Goal: Task Accomplishment & Management: Manage account settings

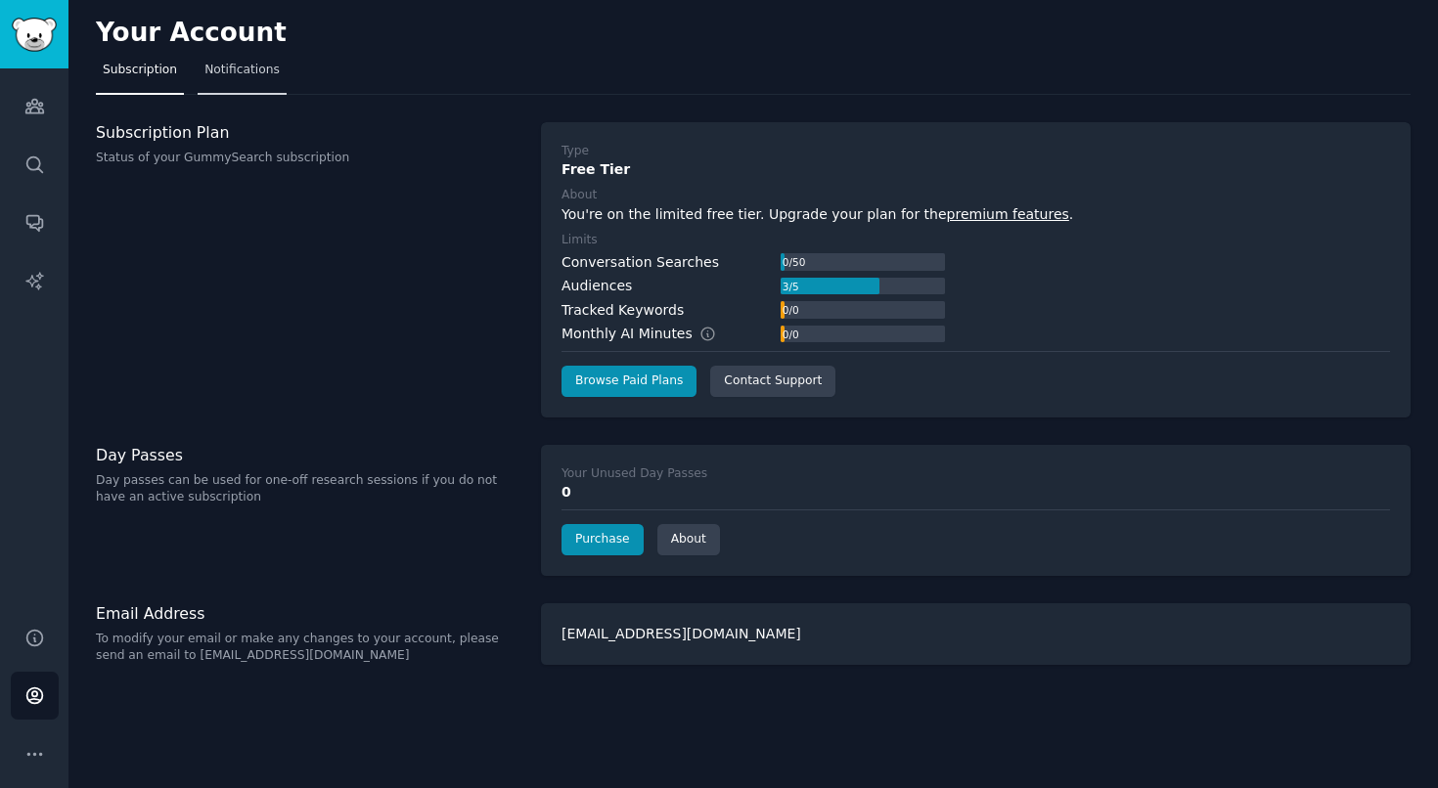
click at [233, 77] on span "Notifications" at bounding box center [241, 71] width 75 height 18
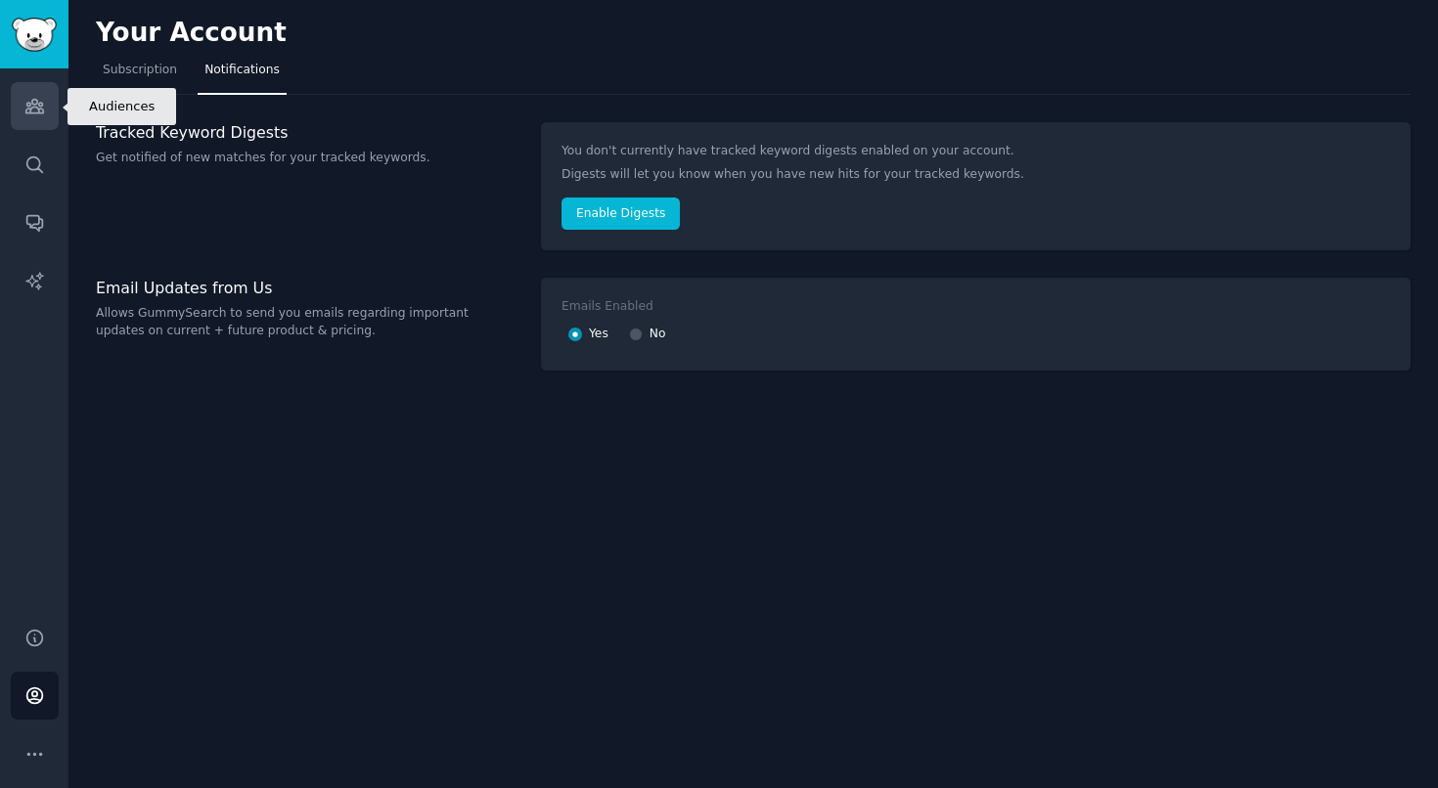
click at [29, 111] on icon "Sidebar" at bounding box center [34, 107] width 18 height 14
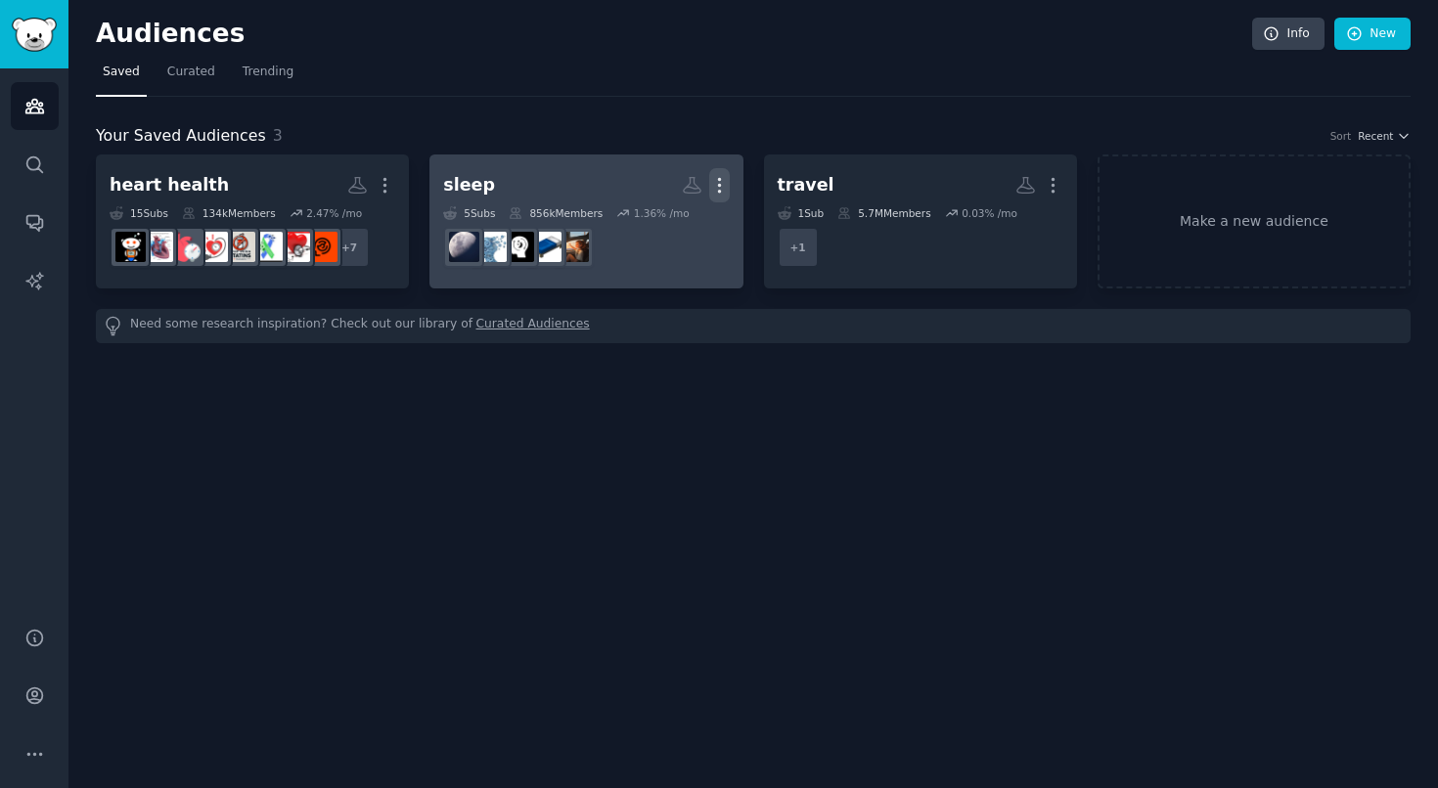
click at [721, 187] on icon "button" at bounding box center [719, 185] width 21 height 21
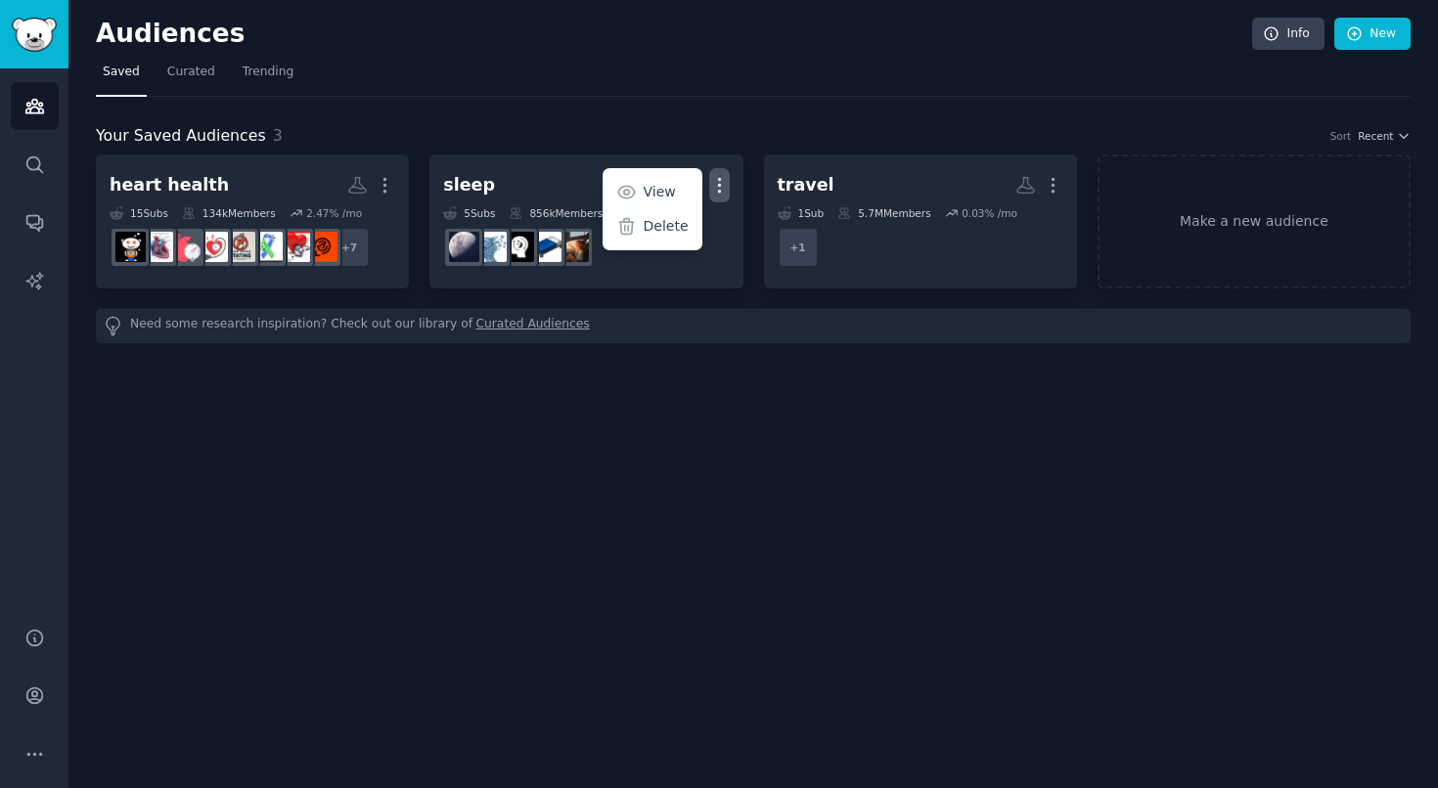
click at [282, 108] on div "Your Saved Audiences 3 Sort Recent heart health More 15 Sub s 134k Members 2.47…" at bounding box center [753, 220] width 1315 height 246
